Goal: Task Accomplishment & Management: Manage account settings

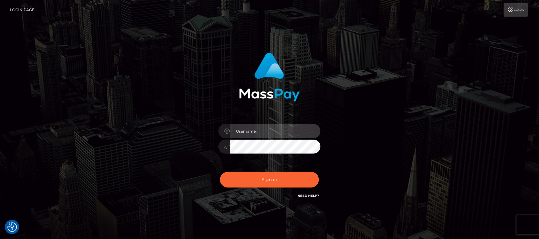
type input "hello.feetfinder"
click at [291, 128] on input "hello.feetfinder" at bounding box center [275, 131] width 91 height 14
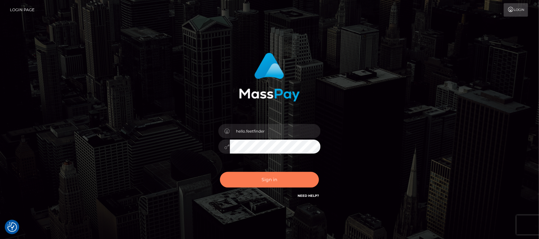
click at [292, 176] on button "Sign in" at bounding box center [269, 180] width 99 height 16
type input "hello.feetfinder"
click at [299, 178] on button "Sign in" at bounding box center [269, 180] width 99 height 16
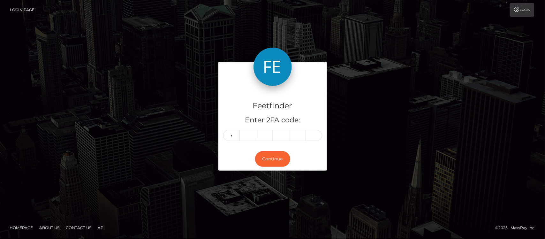
type input "2"
type input "0"
type input "8"
type input "2"
type input "0"
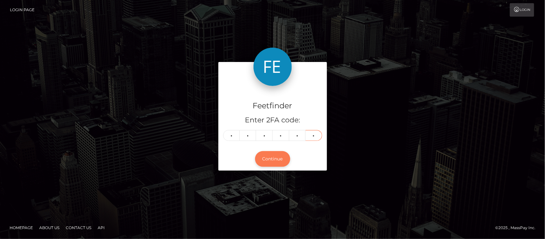
type input "6"
click at [272, 159] on button "Continue" at bounding box center [272, 159] width 35 height 16
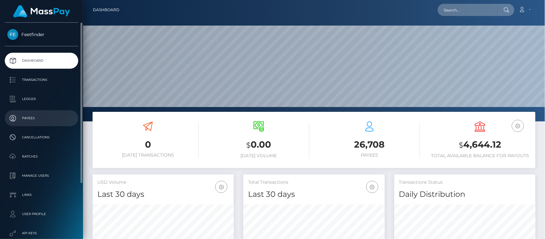
scroll to position [113, 141]
click at [37, 120] on p "Payees" at bounding box center [41, 118] width 68 height 10
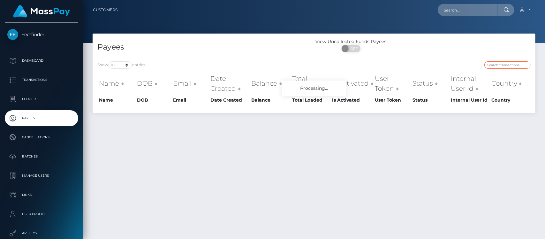
click at [506, 66] on input "search" at bounding box center [508, 64] width 46 height 7
paste input "4c0e1769-6ee4-11f0-87f1-0266f44cc279"
drag, startPoint x: 506, startPoint y: 66, endPoint x: 505, endPoint y: 75, distance: 8.6
click at [506, 66] on input "search" at bounding box center [508, 64] width 46 height 7
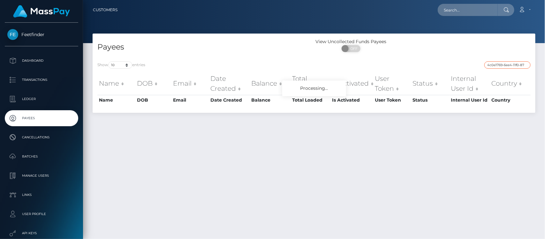
scroll to position [0, 27]
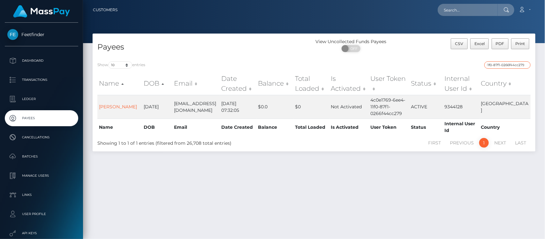
type input "4c0e1769-6ee4-11f0-87f1-0266f44cc279"
